Goal: Information Seeking & Learning: Understand process/instructions

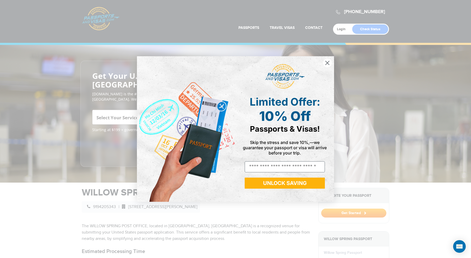
click at [326, 62] on icon "Close dialog" at bounding box center [327, 63] width 4 height 4
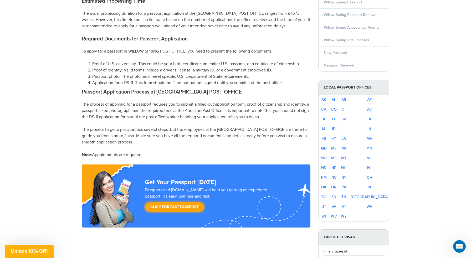
scroll to position [235, 0]
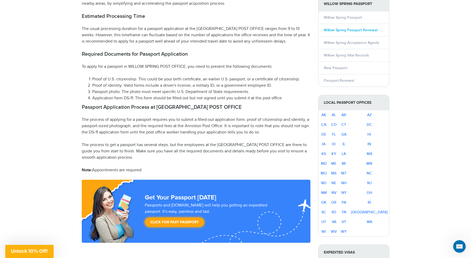
click at [354, 29] on link "Willow Spring Passport Renewal" at bounding box center [351, 30] width 54 height 4
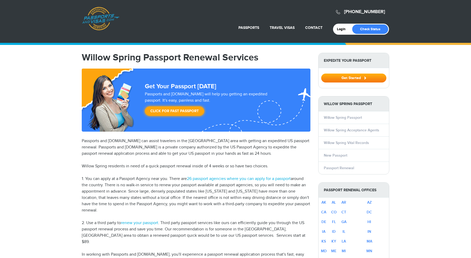
select select "**********"
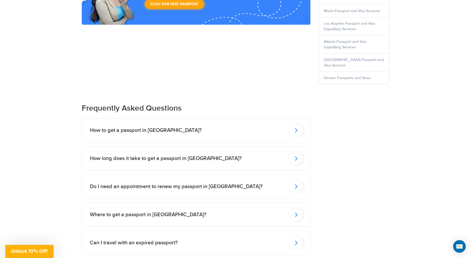
scroll to position [583, 0]
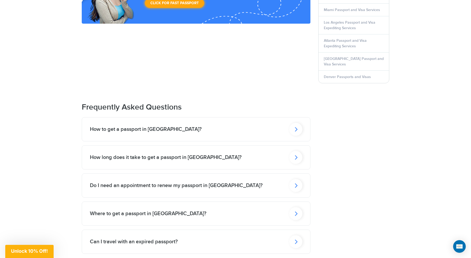
click at [296, 136] on icon at bounding box center [295, 129] width 13 height 13
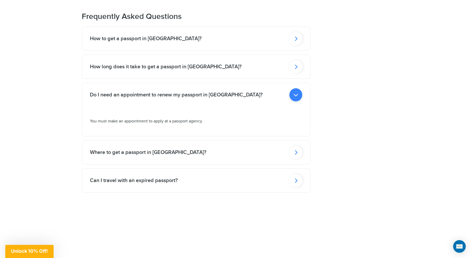
scroll to position [675, 0]
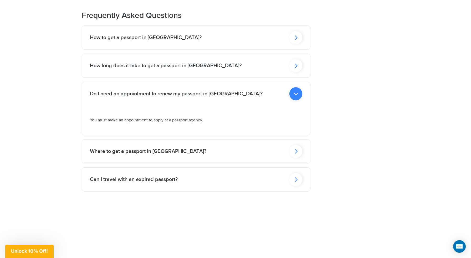
click at [296, 44] on icon at bounding box center [295, 37] width 13 height 13
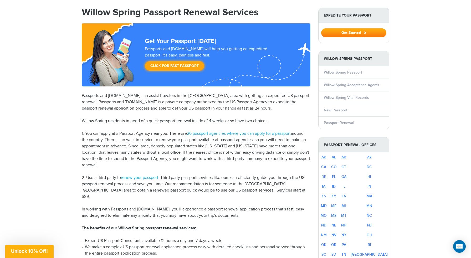
scroll to position [0, 0]
